Goal: Task Accomplishment & Management: Check status

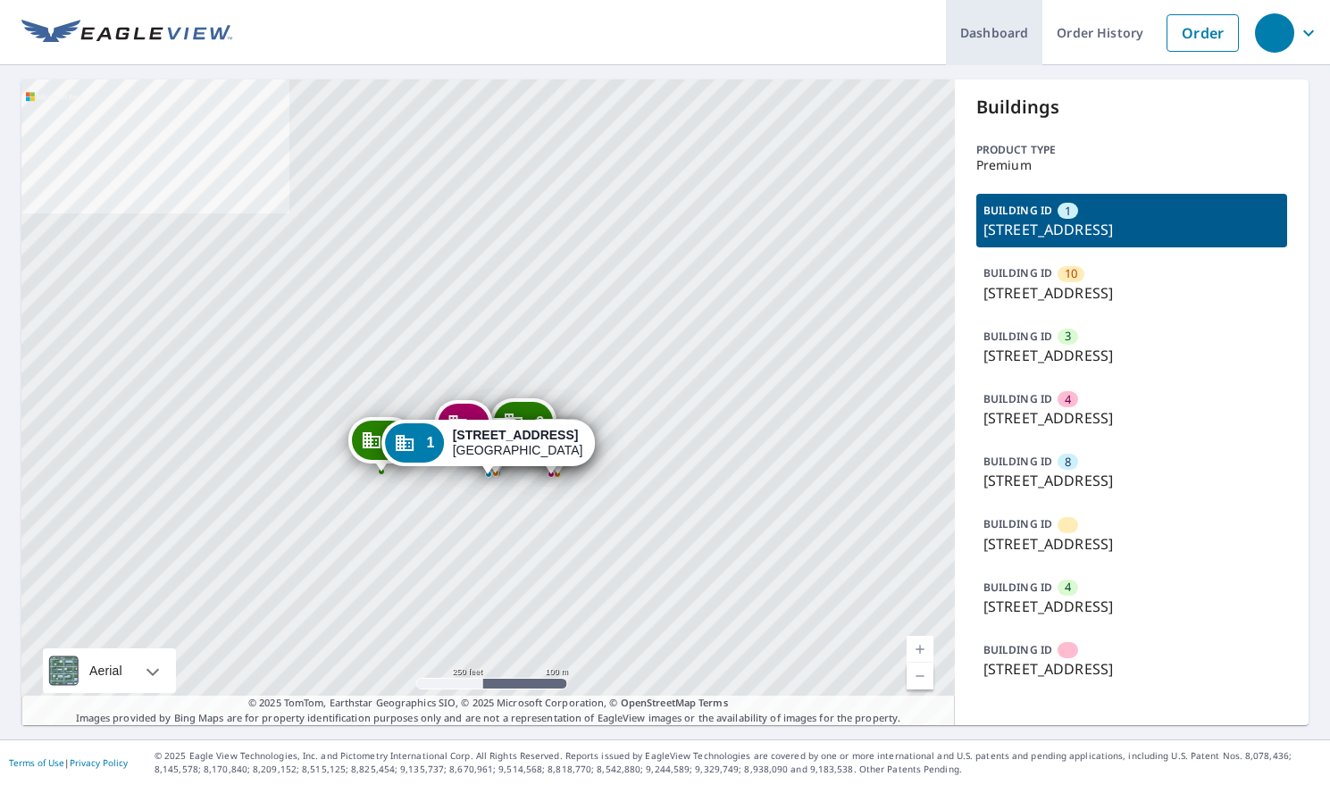
click at [952, 34] on link "Dashboard" at bounding box center [994, 32] width 96 height 65
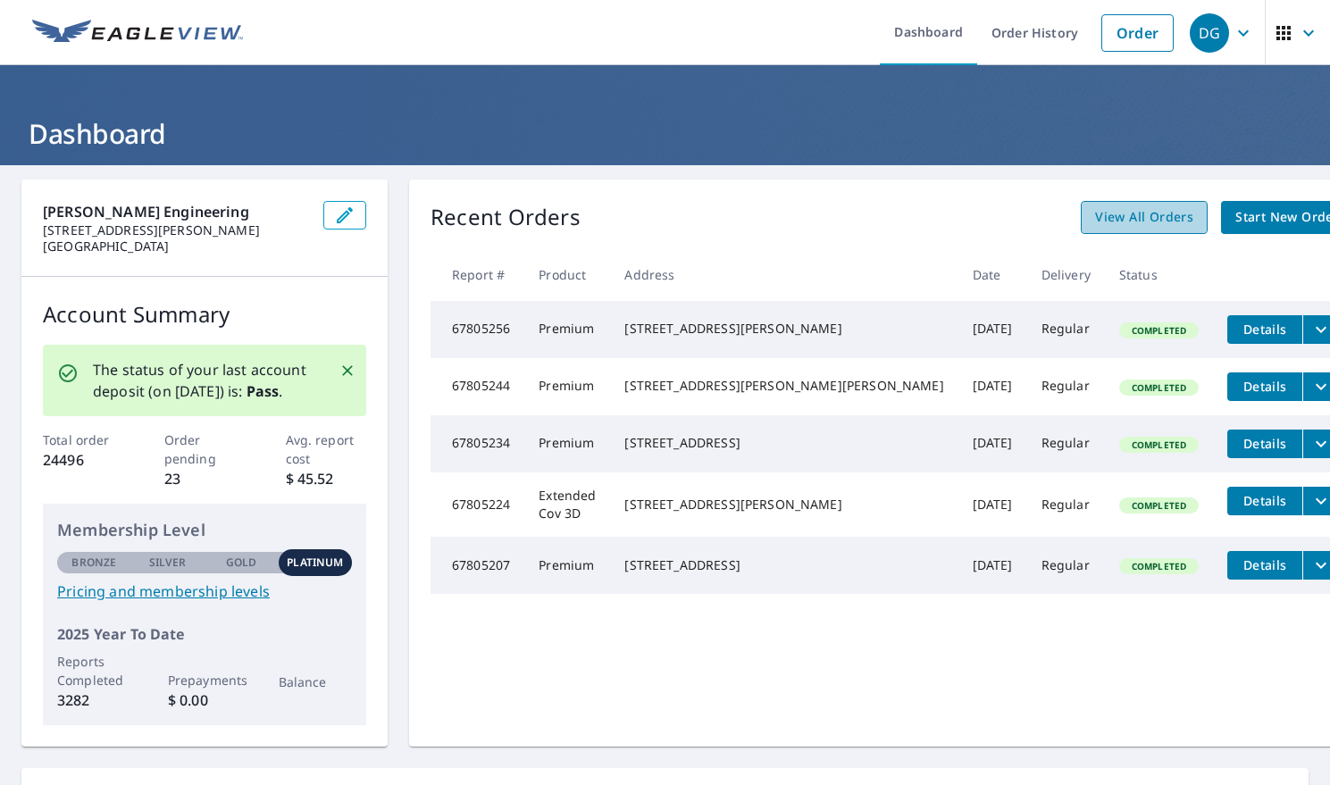
click at [1095, 210] on span "View All Orders" at bounding box center [1144, 217] width 98 height 22
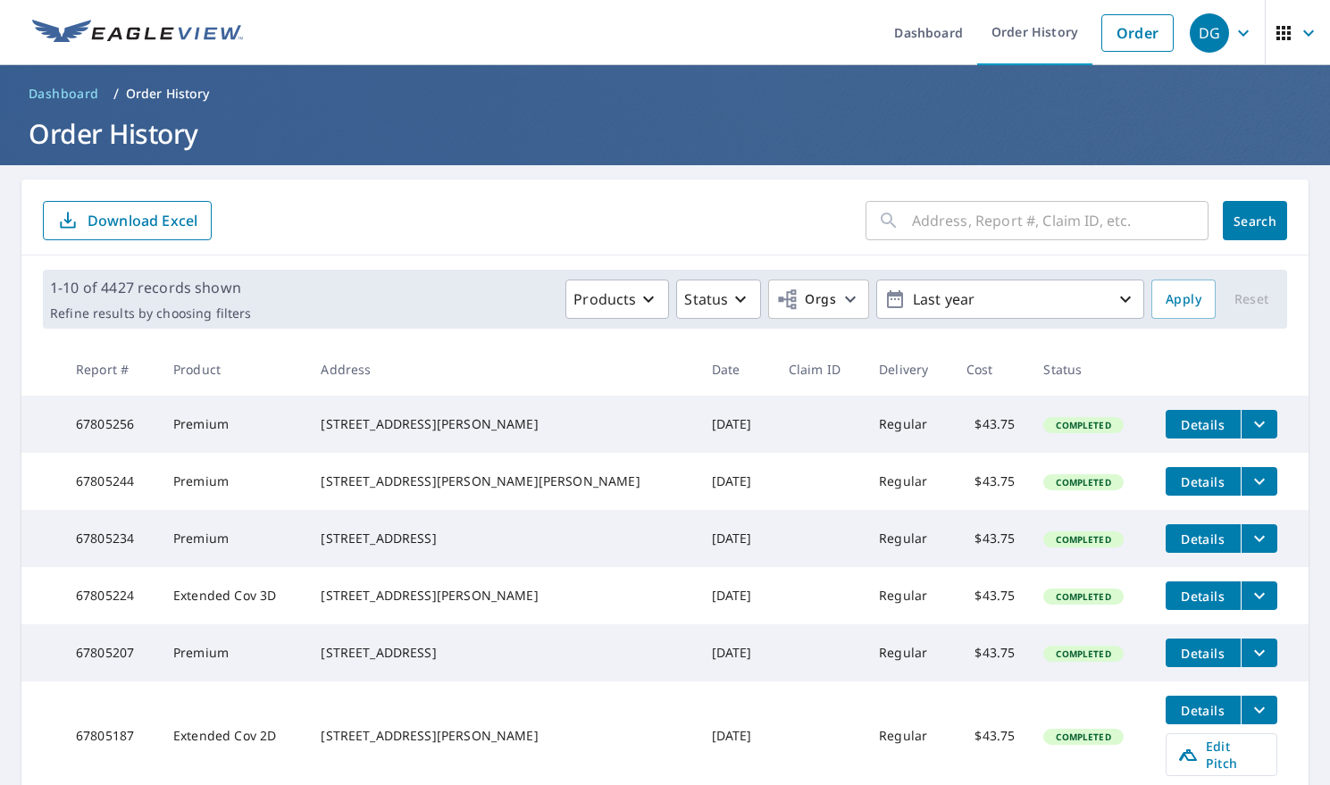
click at [985, 214] on input "text" at bounding box center [1060, 221] width 296 height 50
type input "Lake Villa"
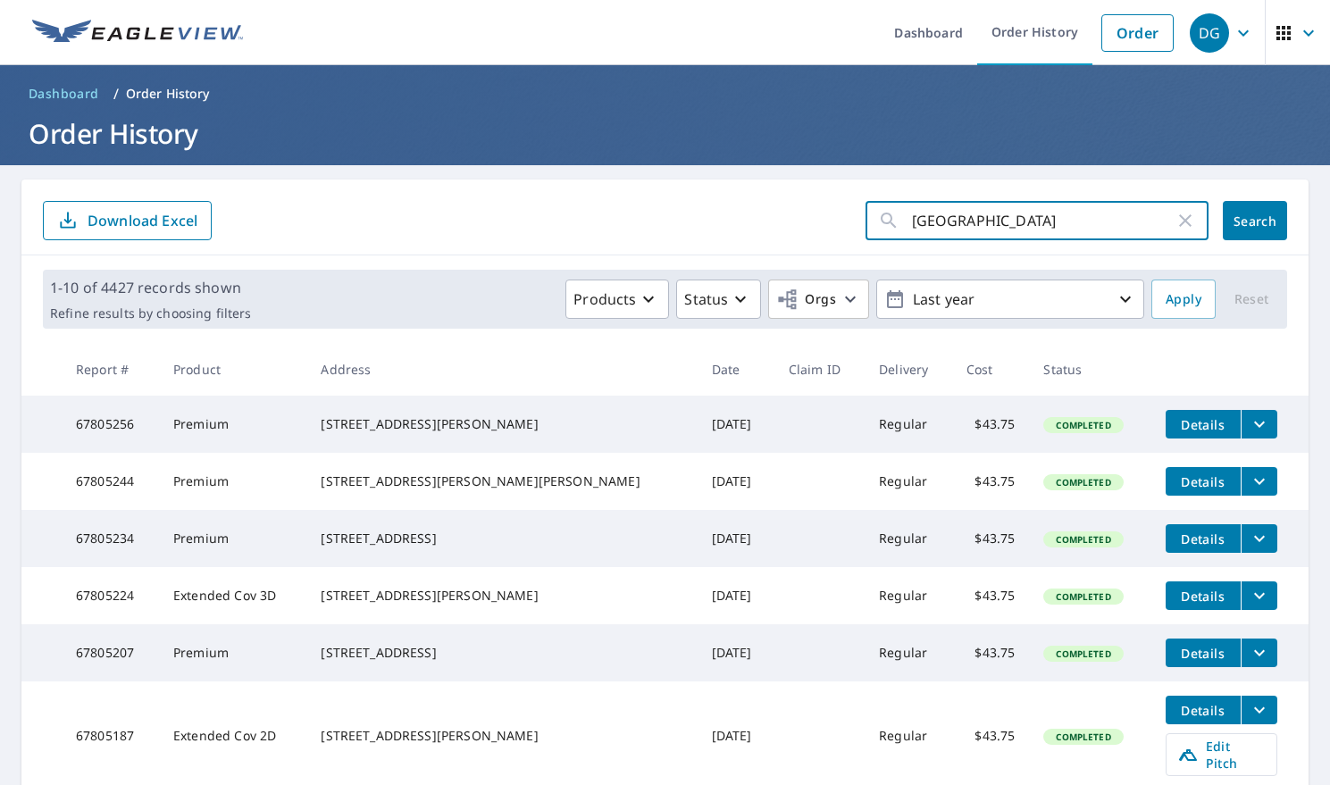
click button "Search" at bounding box center [1255, 220] width 64 height 39
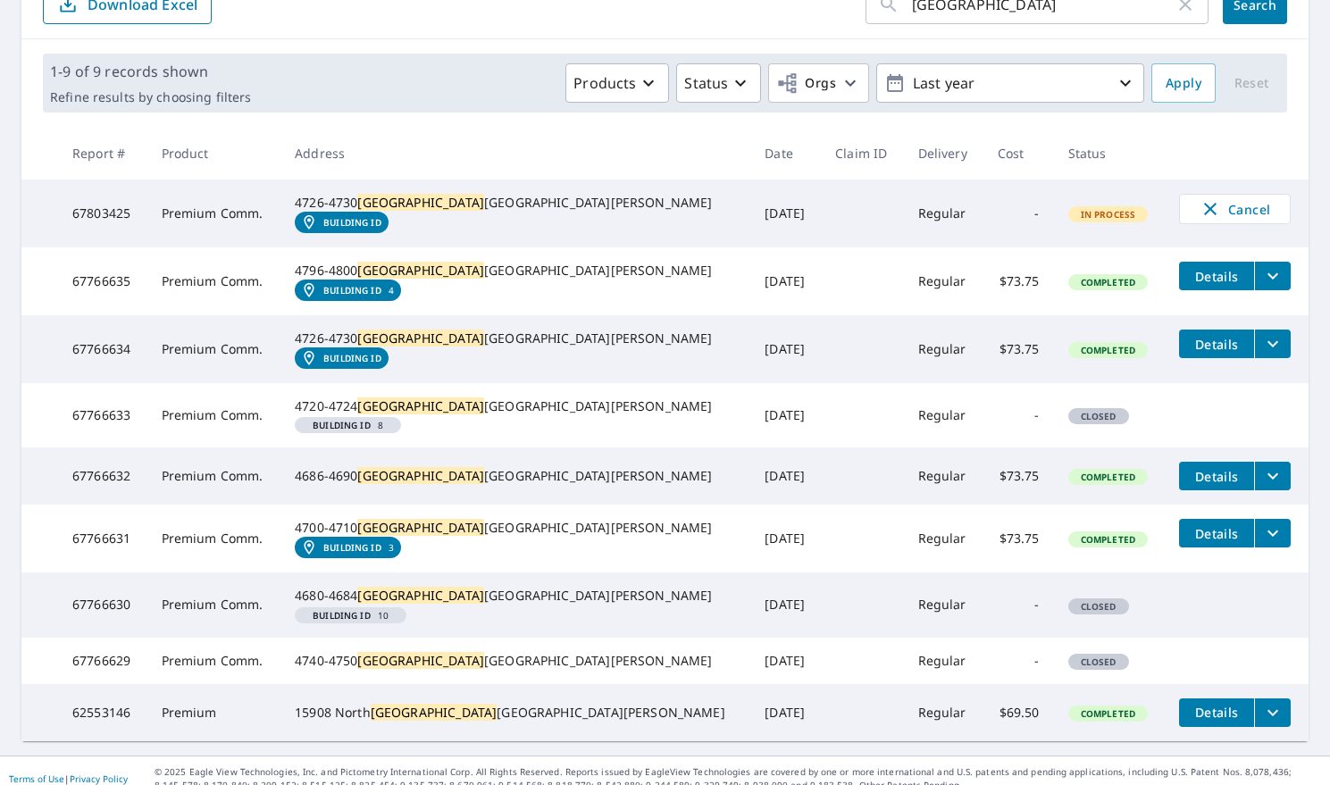
scroll to position [54, 0]
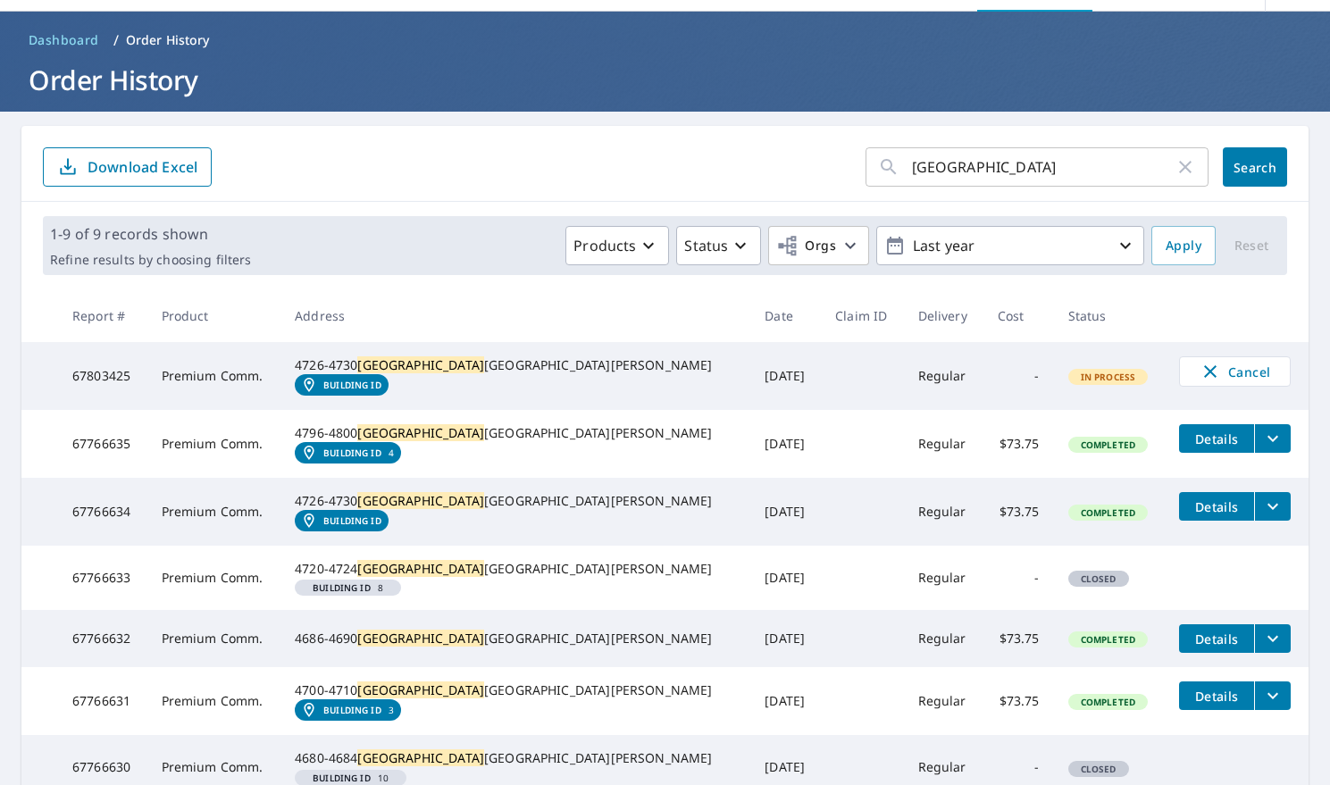
click at [1262, 517] on icon "filesDropdownBtn-67766634" at bounding box center [1272, 506] width 21 height 21
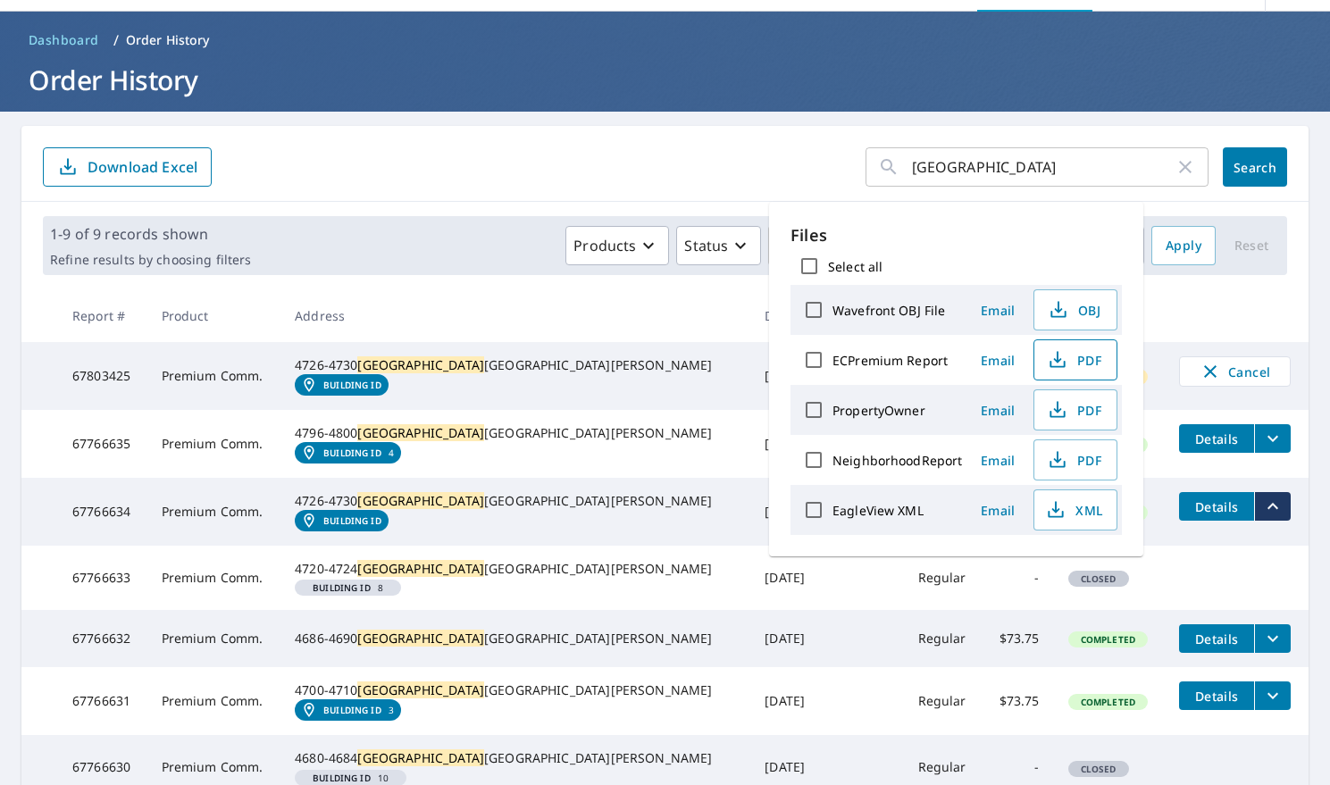
click at [1060, 362] on icon "button" at bounding box center [1057, 359] width 21 height 21
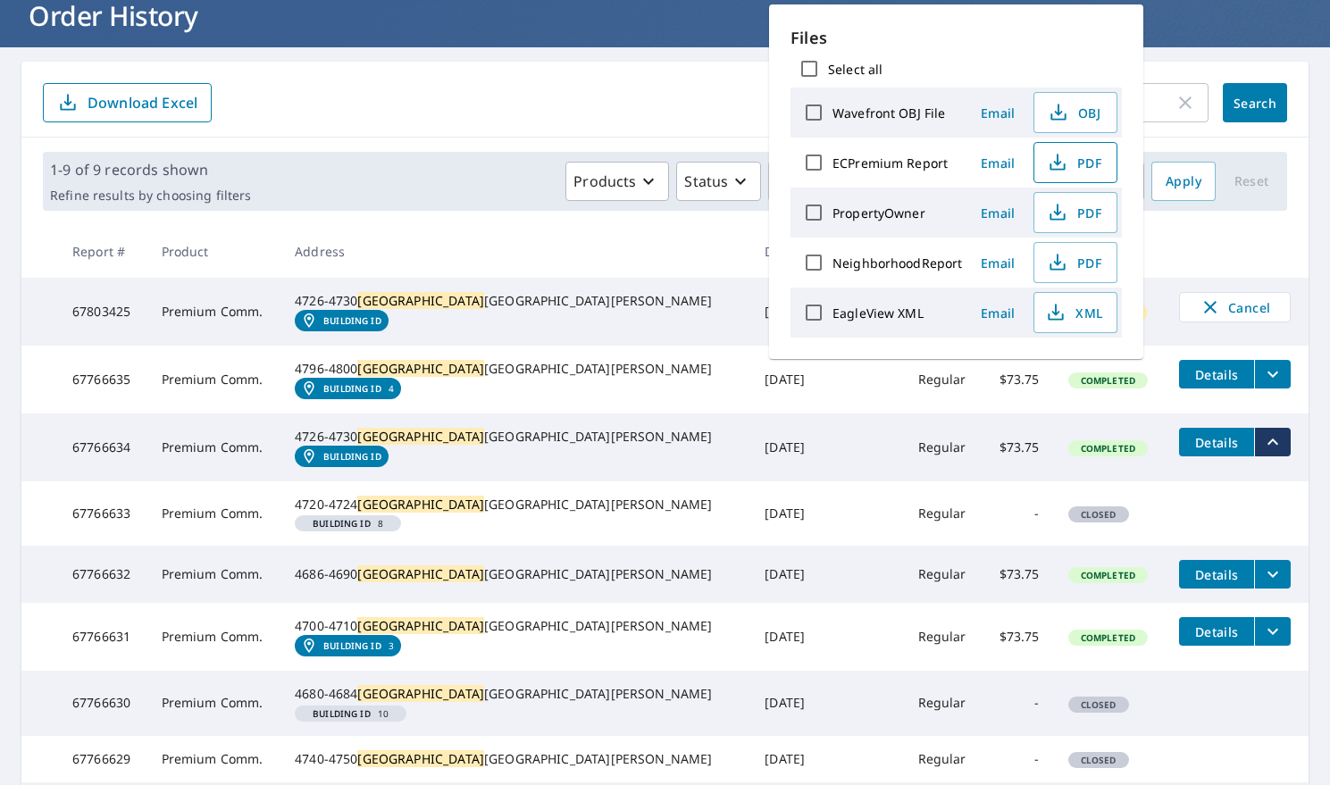
scroll to position [0, 0]
